Goal: Navigation & Orientation: Understand site structure

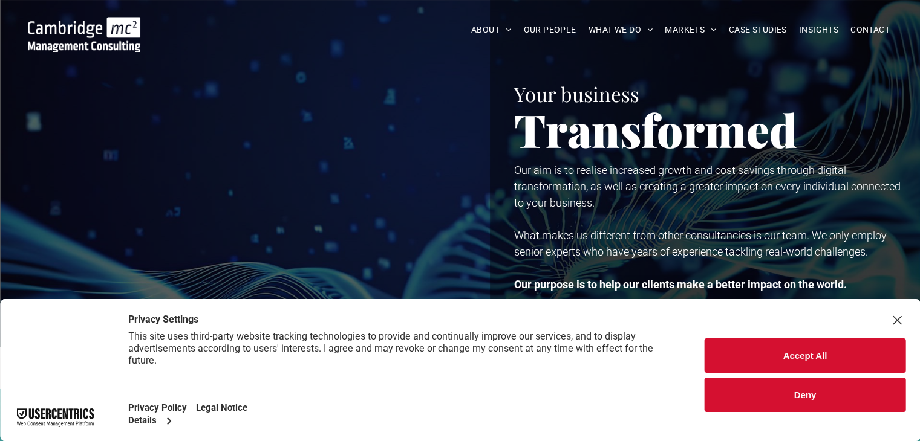
click at [801, 347] on button "Accept All" at bounding box center [805, 356] width 201 height 34
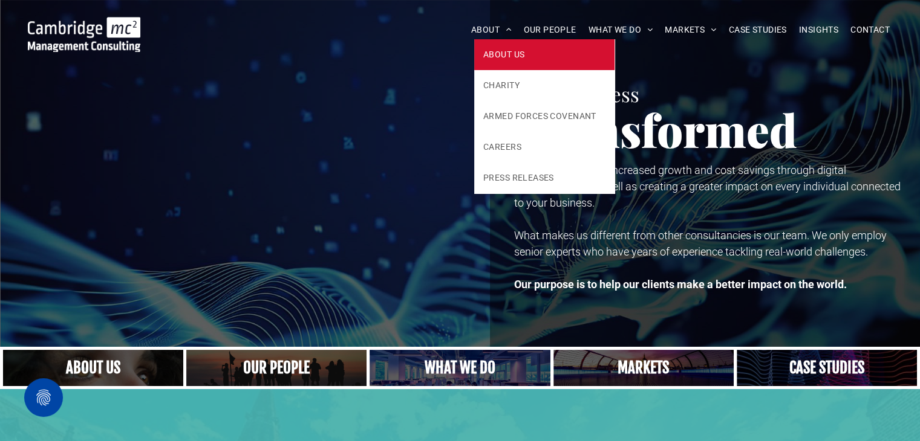
click at [513, 52] on span "ABOUT US" at bounding box center [503, 54] width 41 height 13
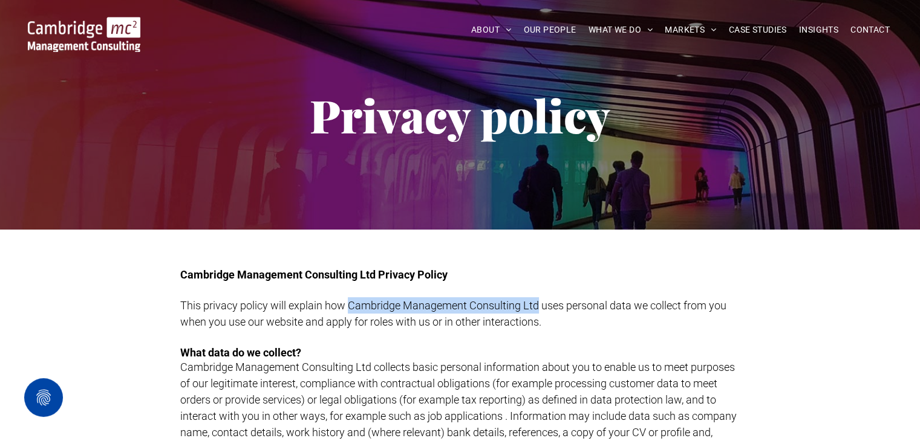
drag, startPoint x: 347, startPoint y: 305, endPoint x: 536, endPoint y: 301, distance: 188.7
click at [536, 301] on span "This privacy policy will explain how Cambridge Management Consulting Ltd uses p…" at bounding box center [453, 313] width 546 height 29
copy span "Cambridge Management Consulting Ltd"
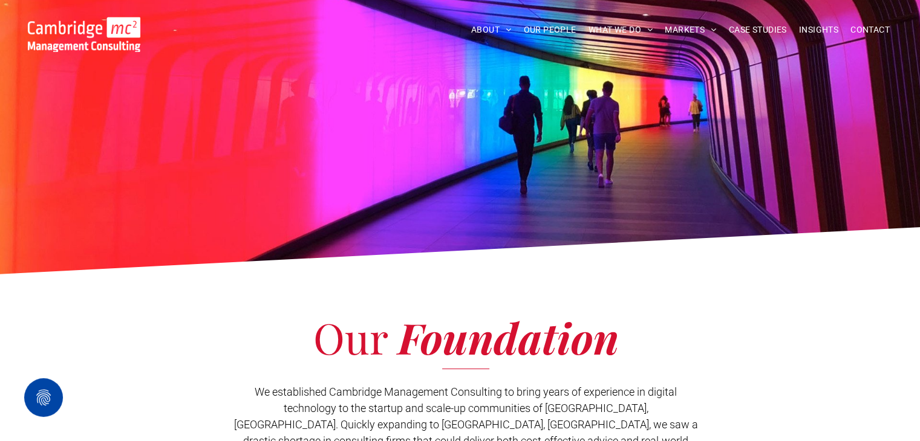
click at [523, 189] on div at bounding box center [460, 141] width 920 height 282
click at [556, 25] on span "OUR PEOPLE" at bounding box center [549, 30] width 53 height 19
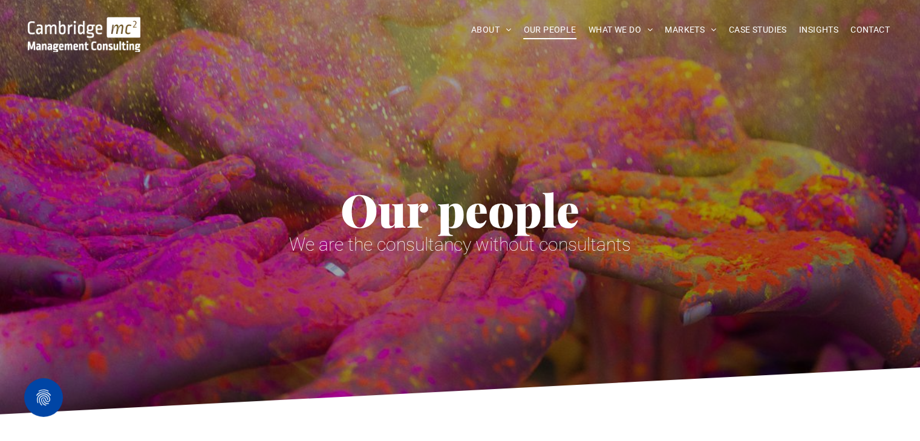
click at [629, 15] on div "ABOUT ABOUT US CHARITY ARMED FORCES COVENANT CAREERS PRESS RELEASES OUR PEOPLE …" at bounding box center [535, 29] width 751 height 45
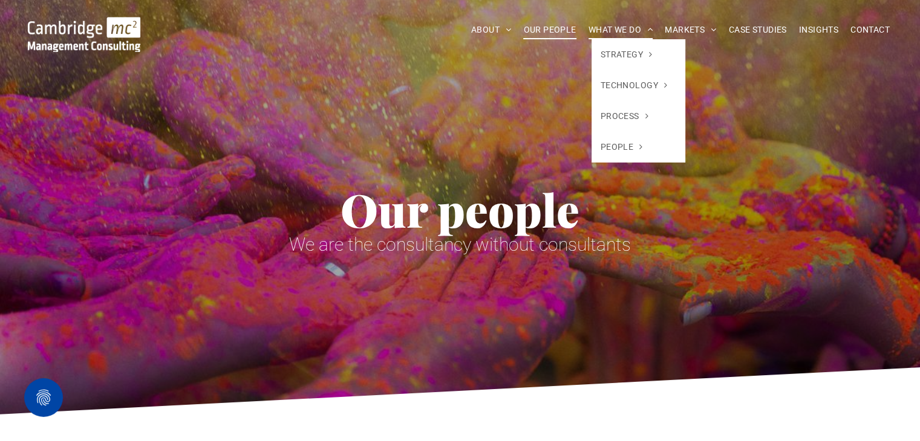
click at [624, 24] on span "WHAT WE DO" at bounding box center [620, 30] width 65 height 19
